Goal: Task Accomplishment & Management: Manage account settings

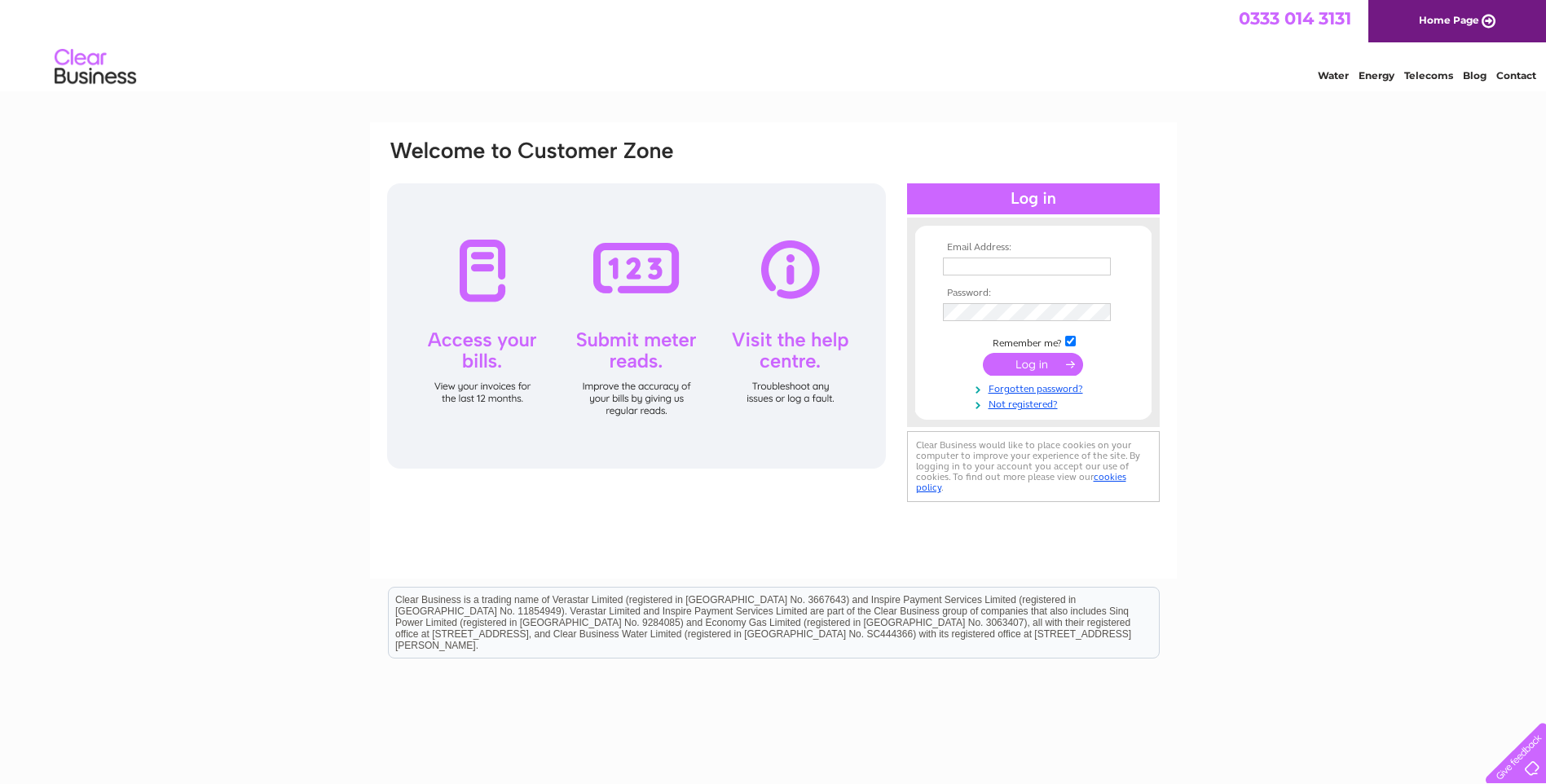
click at [1082, 259] on input "text" at bounding box center [1027, 266] width 168 height 18
type input "finance@northbanchory.com"
click at [983, 355] on input "submit" at bounding box center [1033, 366] width 100 height 23
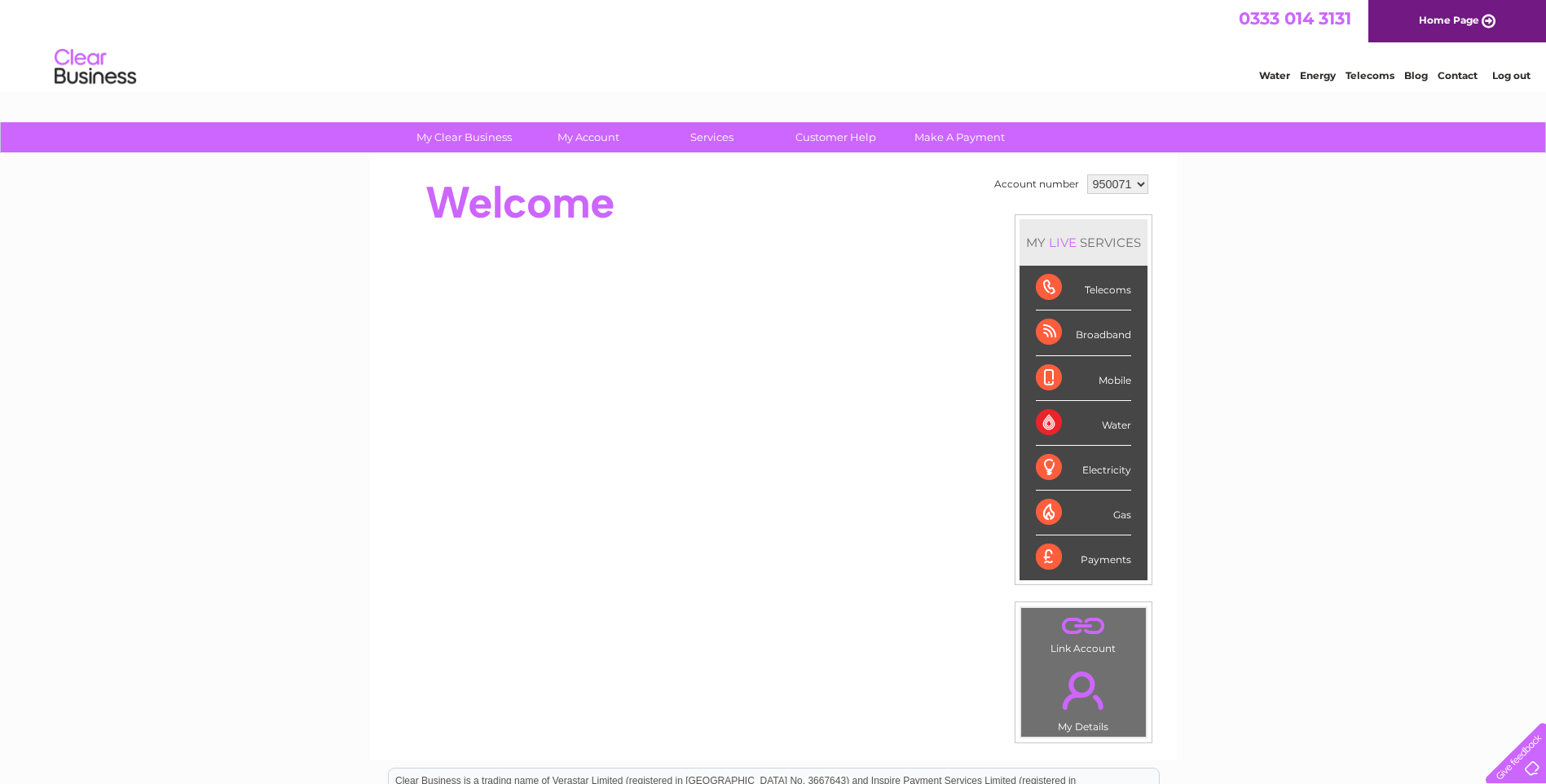
click at [1138, 183] on select "950071 950073 950138 950142 950143 950144 971030 971044 994857" at bounding box center [1117, 184] width 61 height 20
select select "994857"
click at [1087, 175] on select "950071 950073 950138 950142 950143 950144 971030 971044 994857" at bounding box center [1117, 184] width 61 height 20
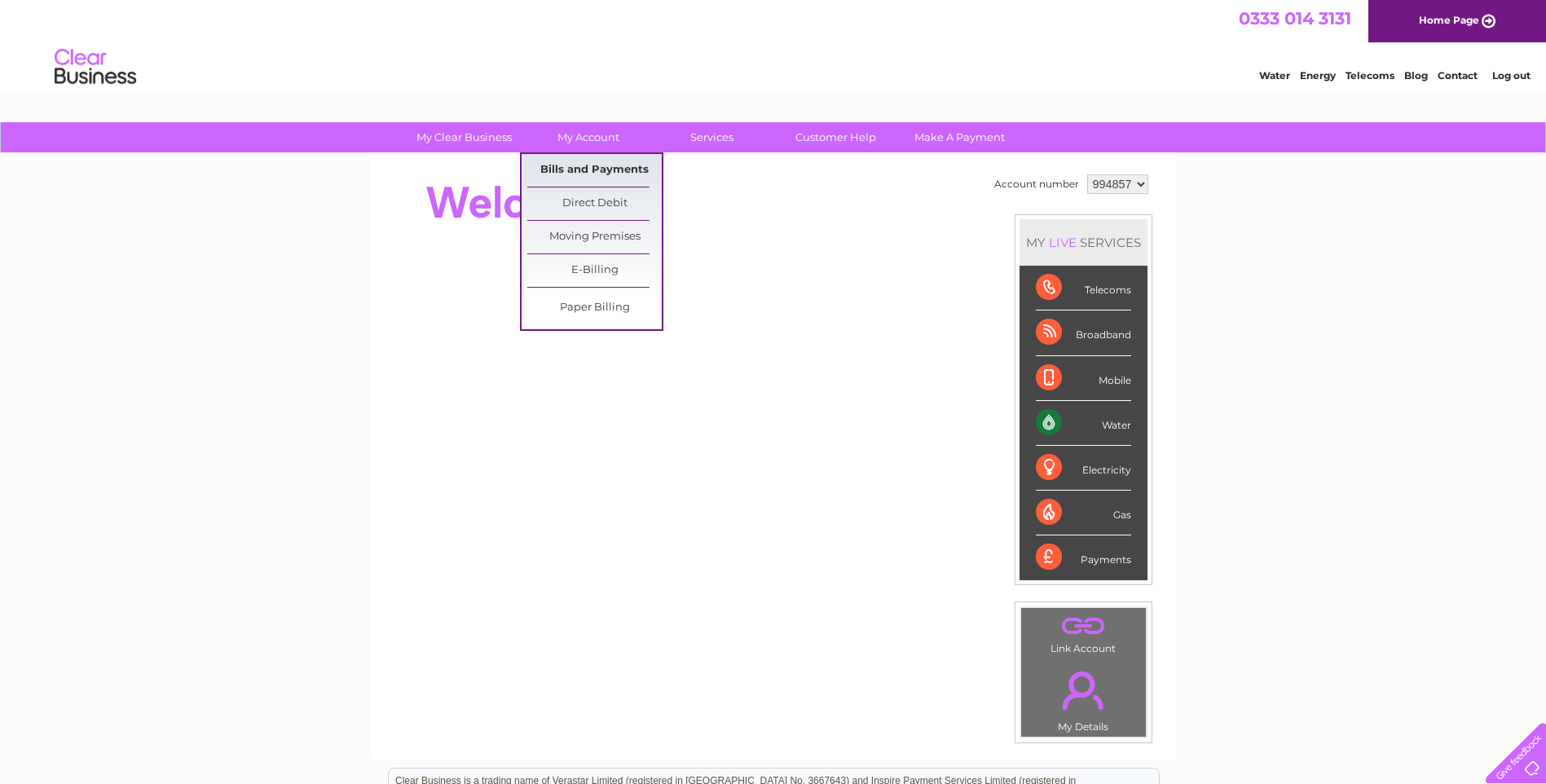
click at [586, 167] on link "Bills and Payments" at bounding box center [595, 170] width 134 height 33
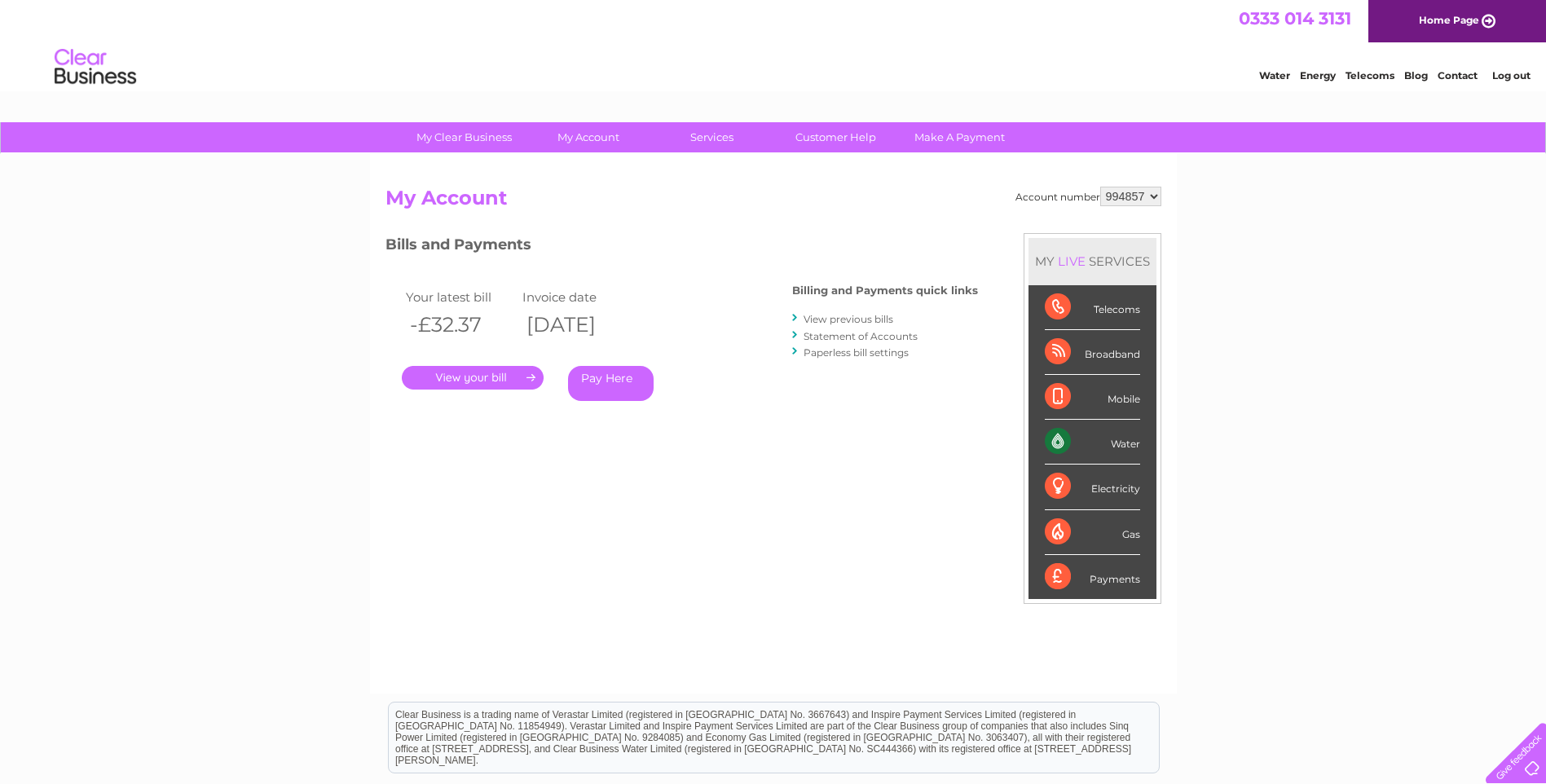
click at [1154, 198] on select "950071 950073 950138 950142 950143 950144 971030 971044 994857" at bounding box center [1131, 196] width 61 height 20
select select "971044"
click at [1101, 187] on select "950071 950073 950138 950142 950143 950144 971030 971044 994857" at bounding box center [1131, 196] width 61 height 20
click at [1512, 75] on link "Log out" at bounding box center [1511, 75] width 39 height 12
